Goal: Information Seeking & Learning: Learn about a topic

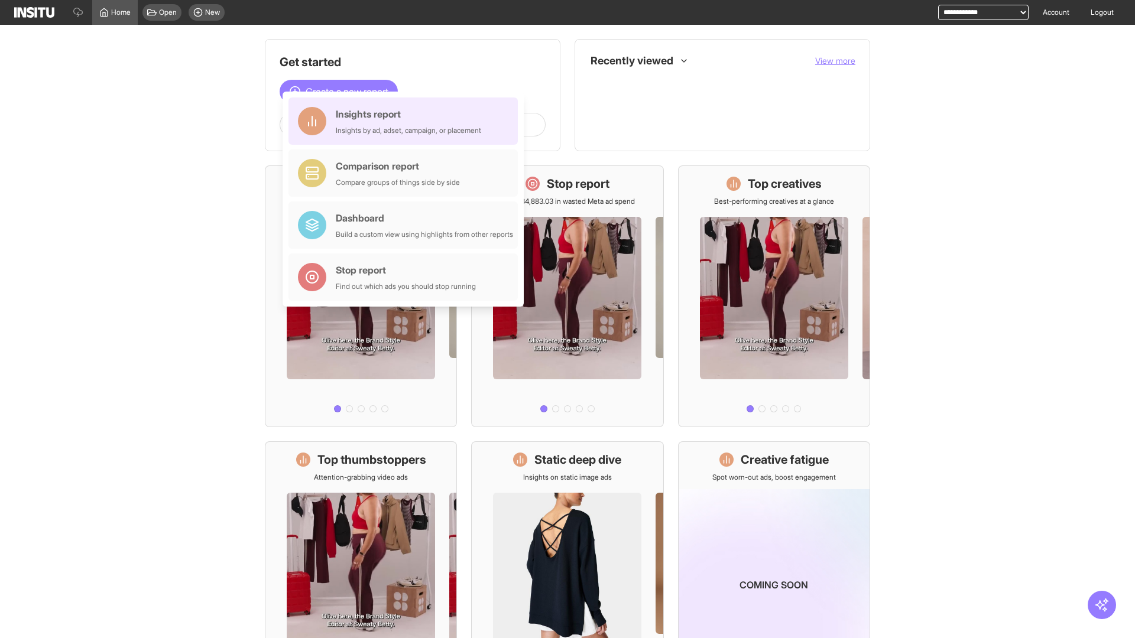
click at [406, 121] on div "Insights report Insights by ad, adset, campaign, or placement" at bounding box center [408, 121] width 145 height 28
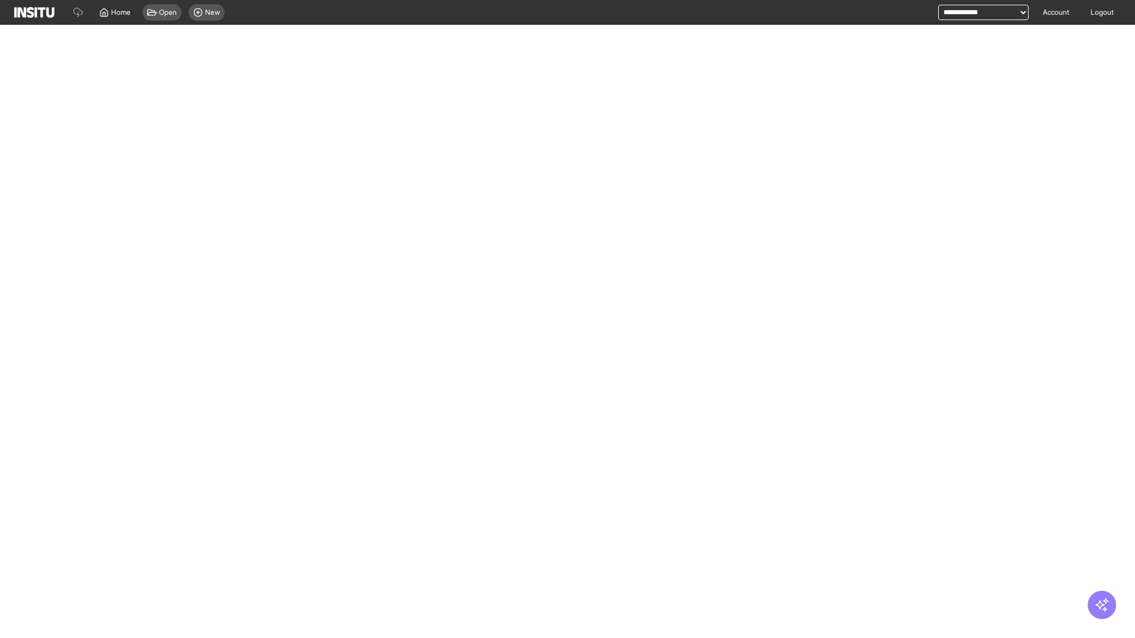
select select "**"
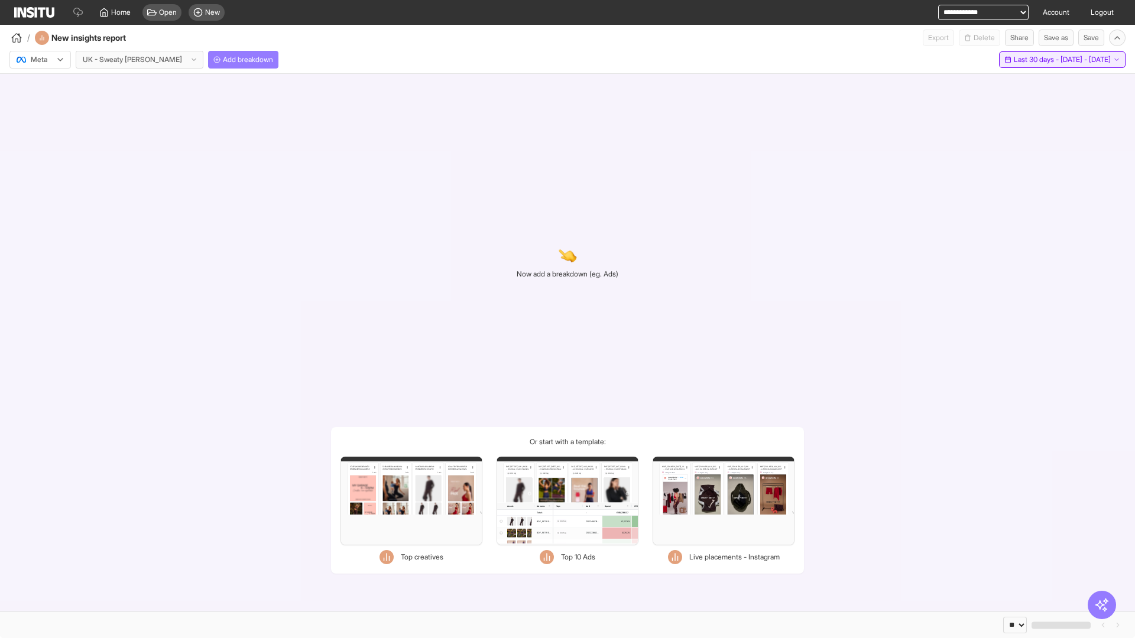
click at [1035, 60] on span "Last 30 days - [DATE] - [DATE]" at bounding box center [1062, 59] width 97 height 9
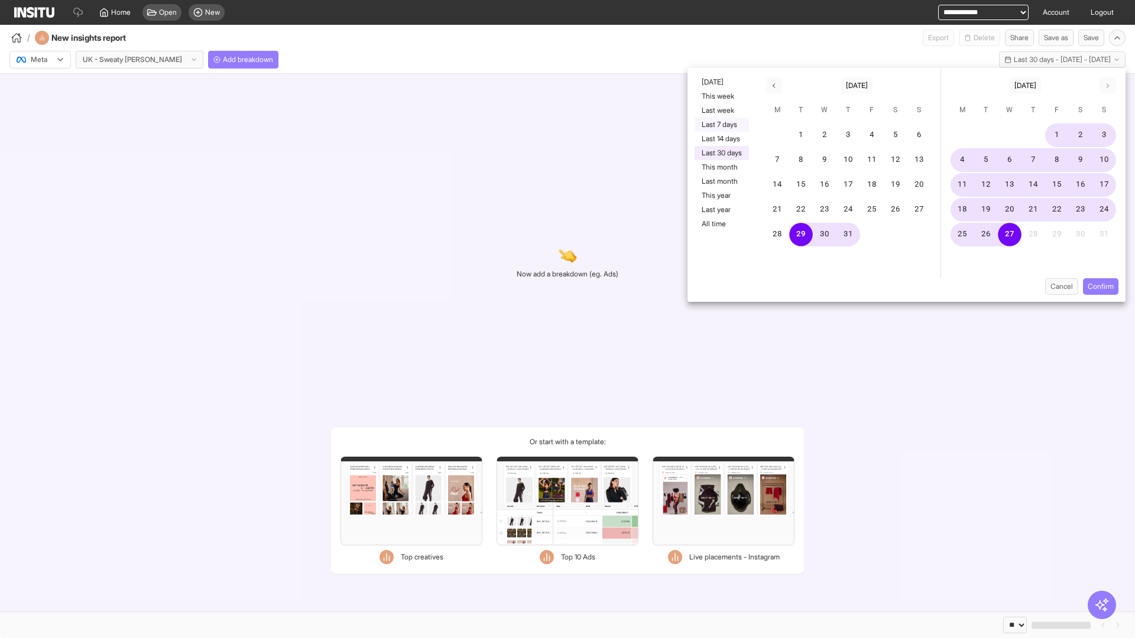
click at [721, 125] on button "Last 7 days" at bounding box center [722, 125] width 54 height 14
